Goal: Information Seeking & Learning: Find specific fact

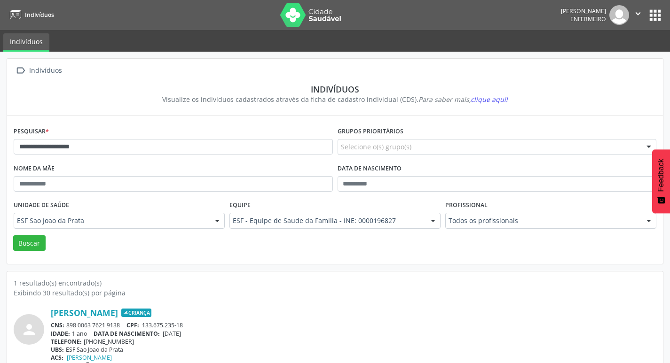
scroll to position [20, 0]
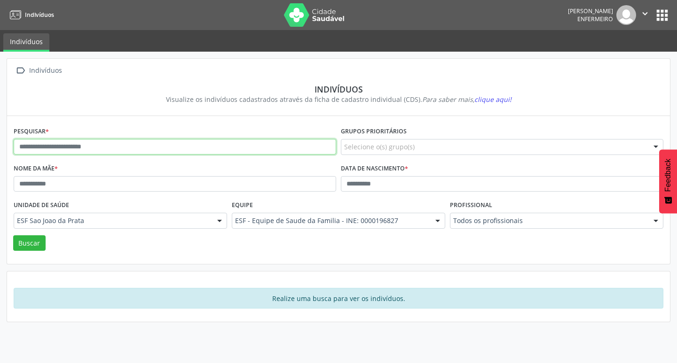
click at [62, 141] on input "text" at bounding box center [175, 147] width 322 height 16
paste input "**********"
type input "**********"
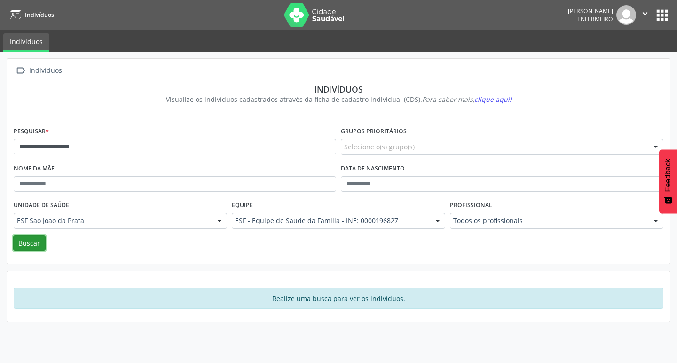
click at [34, 241] on button "Buscar" at bounding box center [29, 243] width 32 height 16
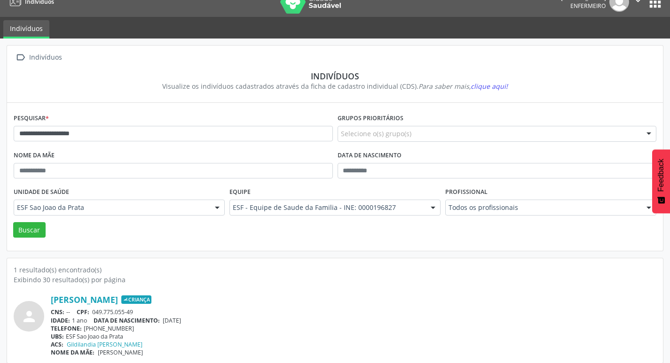
scroll to position [20, 0]
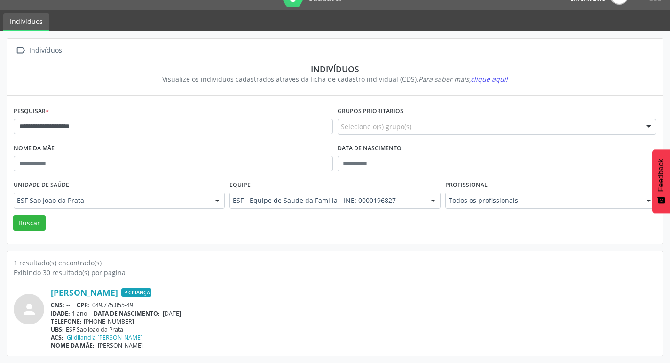
drag, startPoint x: 164, startPoint y: 313, endPoint x: 200, endPoint y: 313, distance: 35.7
click at [200, 313] on div "IDADE: 1 ano DATA DE NASCIMENTO: 24/05/2024" at bounding box center [353, 314] width 605 height 8
copy span "24/05/2024"
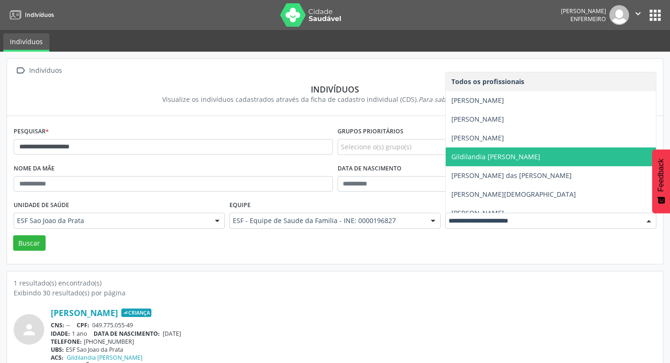
click at [465, 159] on span "Gildilandia [PERSON_NAME]" at bounding box center [495, 156] width 89 height 9
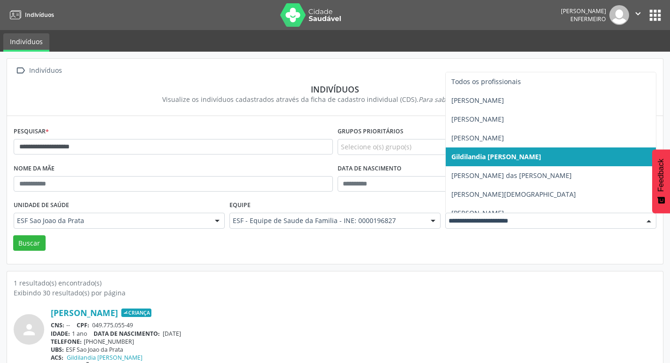
drag, startPoint x: 448, startPoint y: 221, endPoint x: 517, endPoint y: 226, distance: 68.8
click at [517, 226] on div at bounding box center [550, 221] width 211 height 16
drag, startPoint x: 490, startPoint y: 160, endPoint x: 462, endPoint y: 222, distance: 67.7
click at [462, 222] on input "text" at bounding box center [542, 220] width 188 height 9
click at [464, 159] on span "Gildilandia [PERSON_NAME]" at bounding box center [496, 156] width 90 height 9
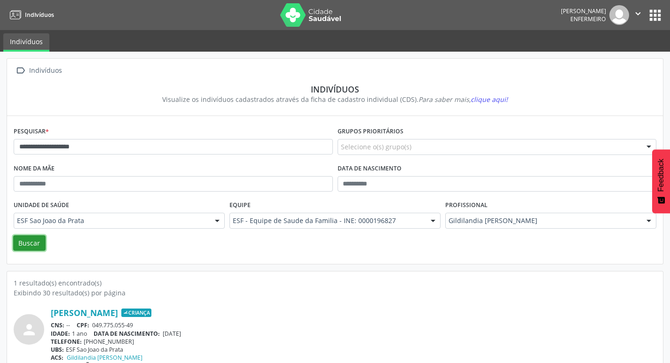
click at [39, 241] on button "Buscar" at bounding box center [29, 243] width 32 height 16
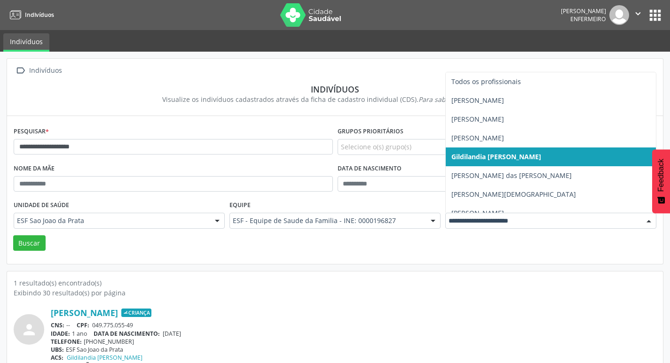
drag, startPoint x: 447, startPoint y: 217, endPoint x: 468, endPoint y: 222, distance: 21.3
click at [468, 222] on div at bounding box center [550, 221] width 211 height 16
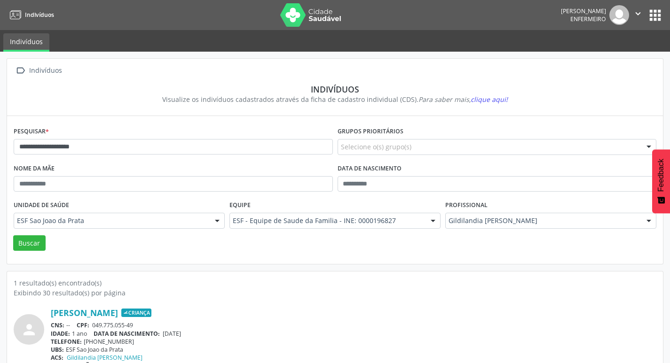
drag, startPoint x: 515, startPoint y: 160, endPoint x: 208, endPoint y: 296, distance: 335.4
click at [208, 296] on div "Exibindo 30 resultado(s) por página" at bounding box center [335, 293] width 642 height 10
click at [651, 21] on button "apps" at bounding box center [655, 15] width 16 height 16
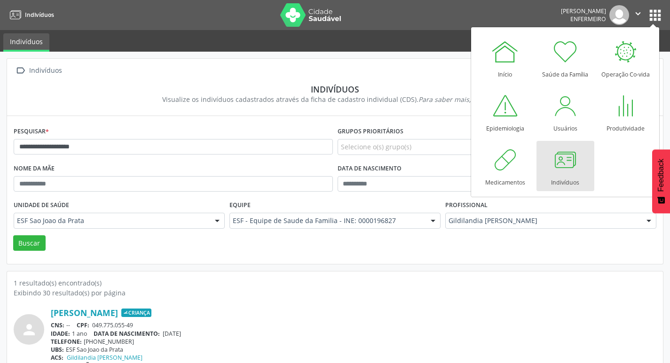
click at [571, 161] on div at bounding box center [565, 160] width 28 height 28
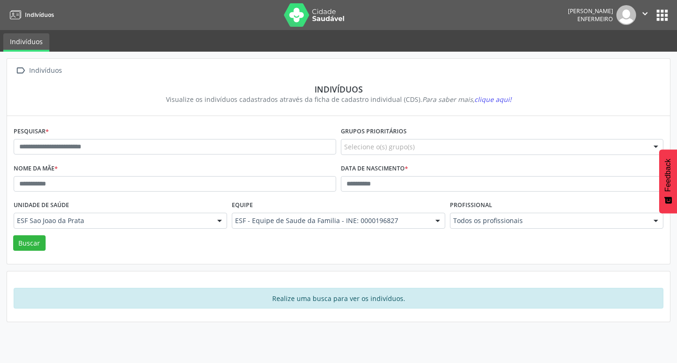
click at [286, 15] on img at bounding box center [314, 14] width 61 height 23
